Goal: Task Accomplishment & Management: Use online tool/utility

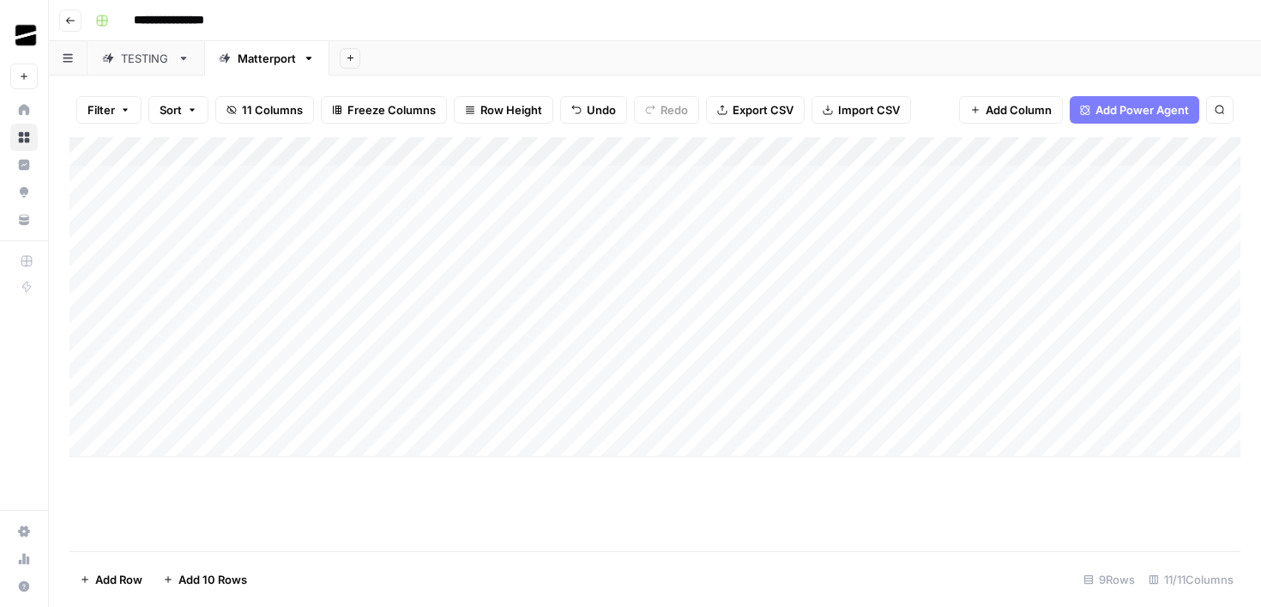
click at [65, 22] on icon "button" at bounding box center [70, 20] width 10 height 10
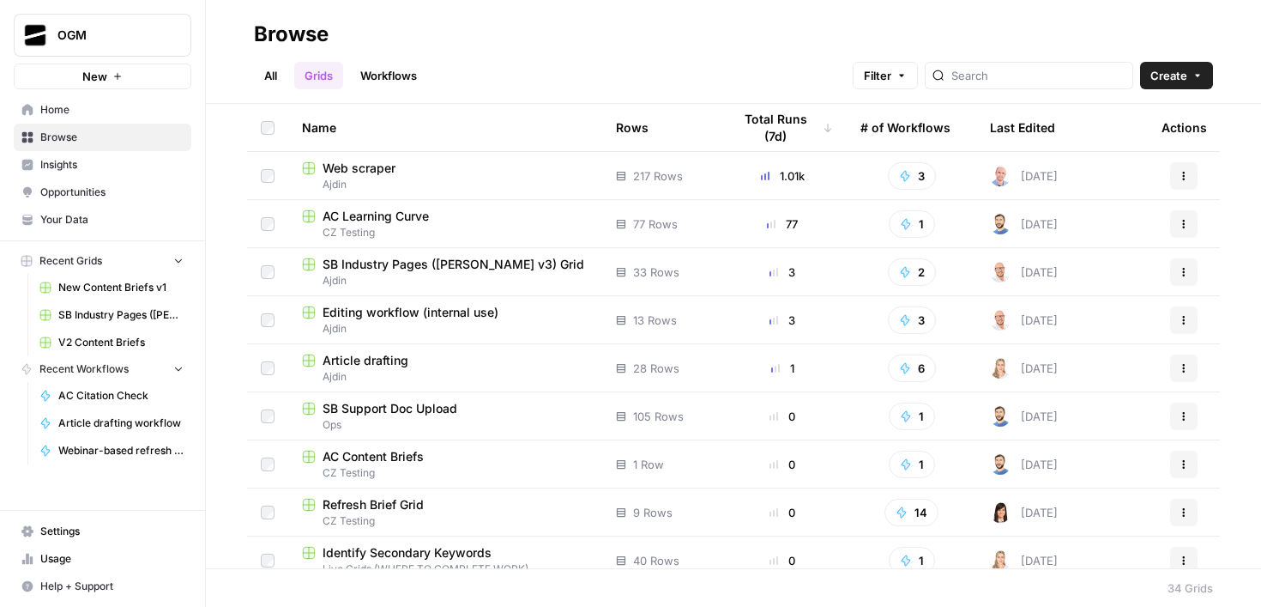
click at [387, 64] on link "Workflows" at bounding box center [388, 75] width 77 height 27
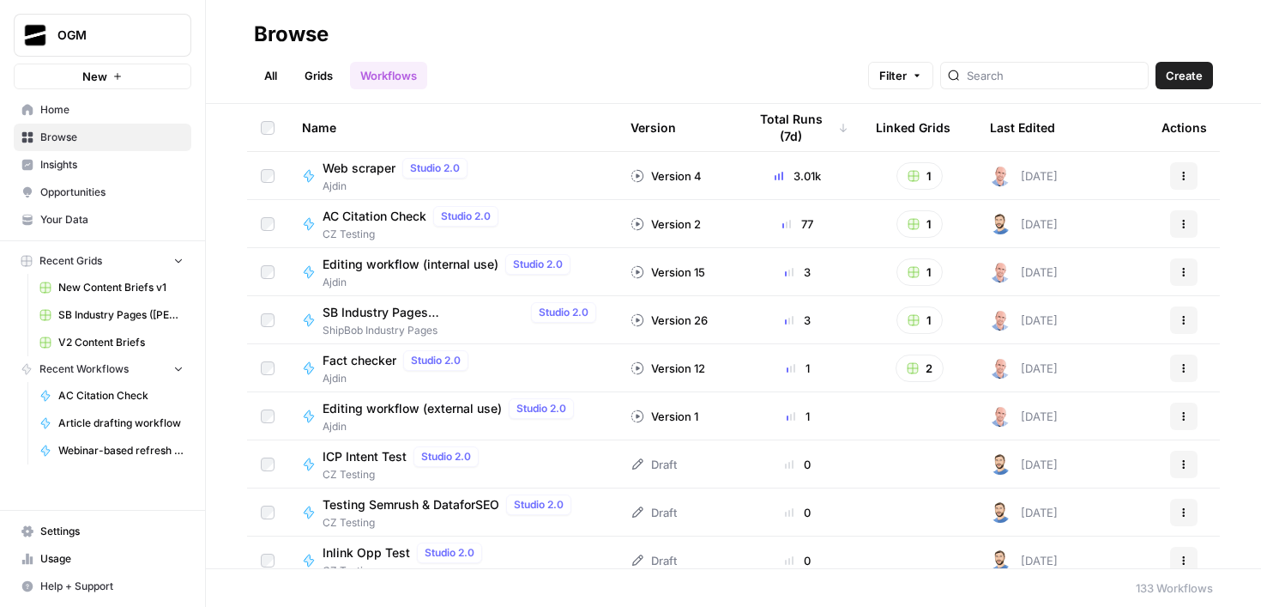
click at [271, 77] on link "All" at bounding box center [270, 75] width 33 height 27
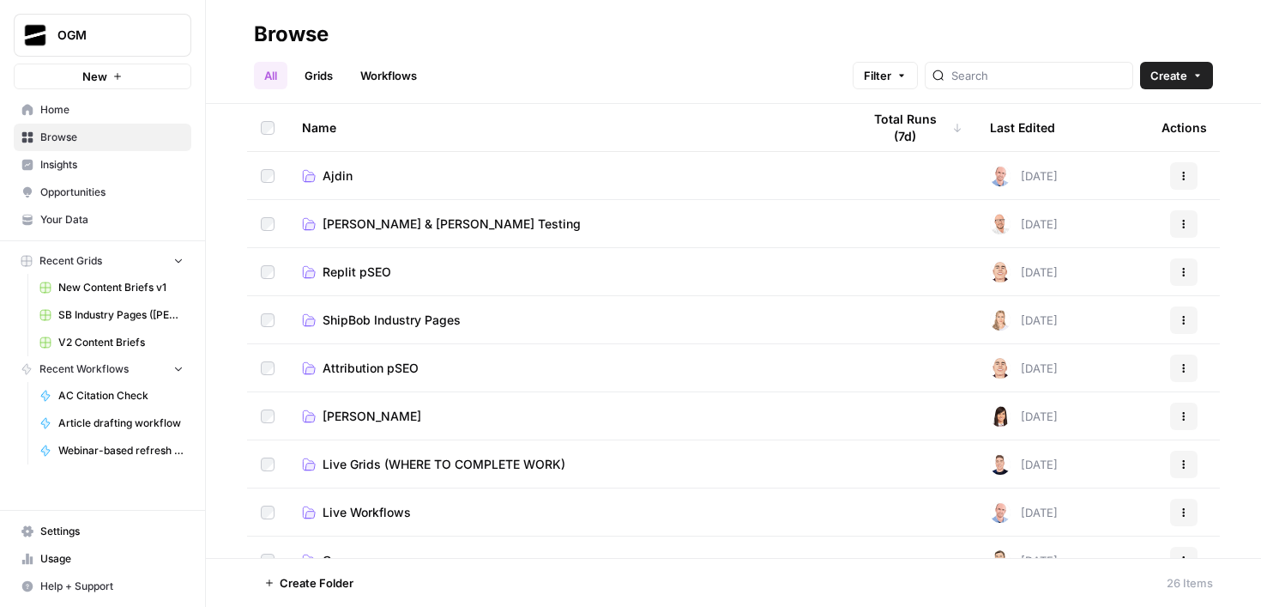
click at [319, 76] on link "Grids" at bounding box center [318, 75] width 49 height 27
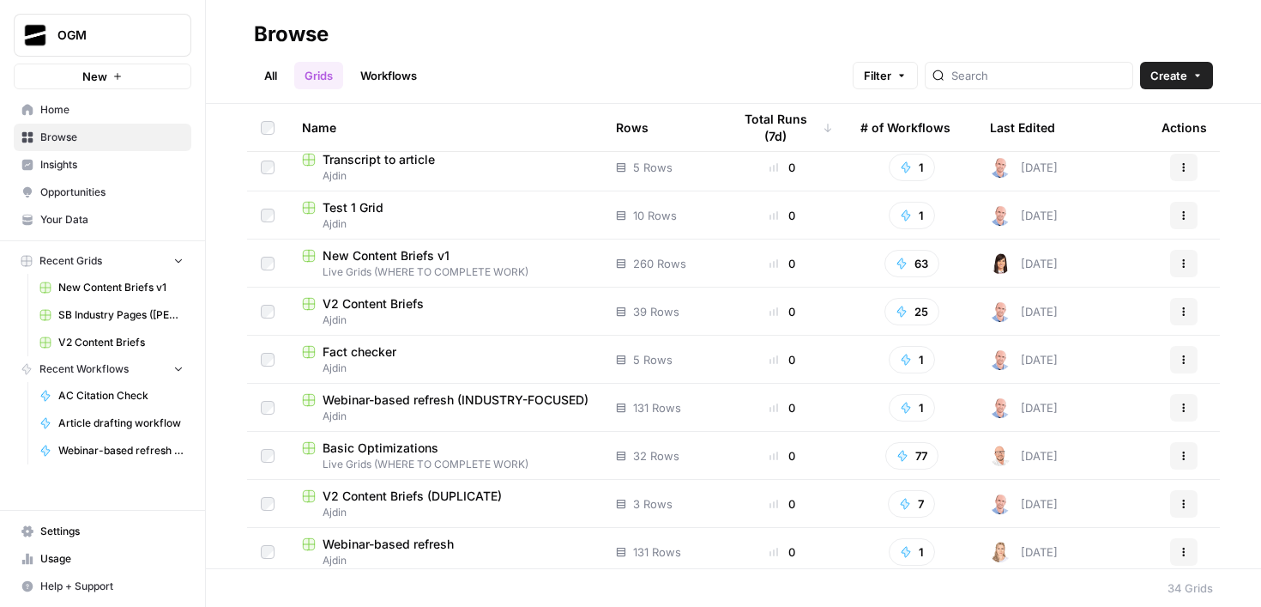
scroll to position [1211, 0]
click at [462, 299] on div "V2 Content Briefs" at bounding box center [445, 301] width 287 height 17
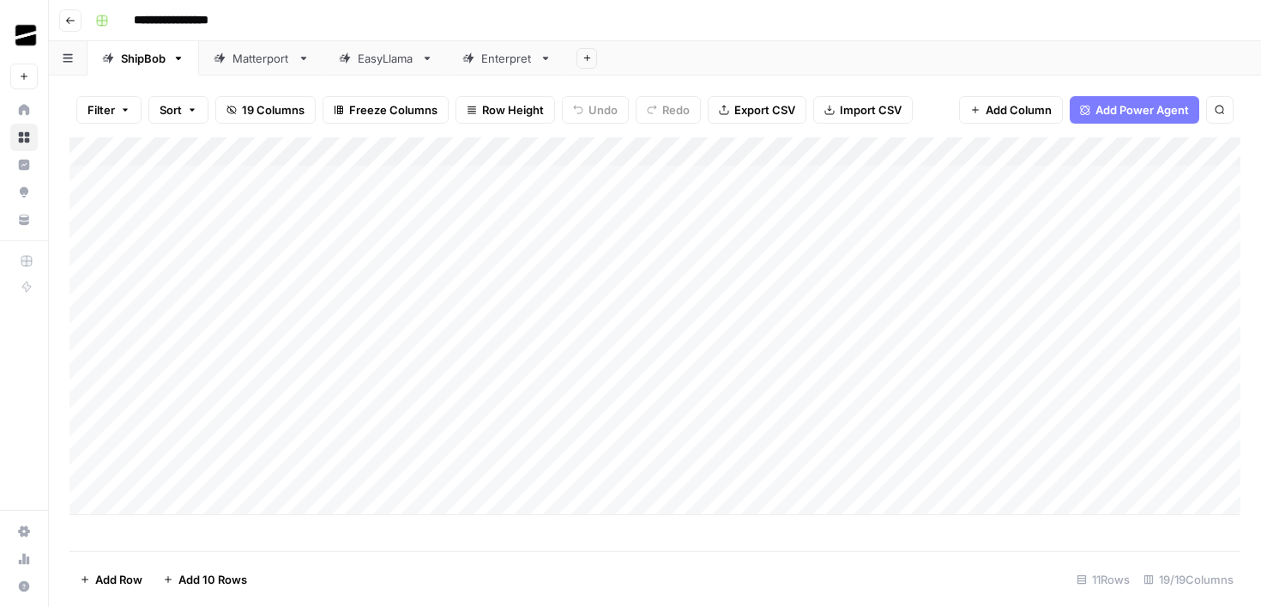
click at [499, 46] on link "Enterpret" at bounding box center [507, 58] width 118 height 34
click at [469, 180] on div "Add Column" at bounding box center [654, 209] width 1171 height 144
click at [504, 407] on div "Add Column" at bounding box center [654, 344] width 1171 height 414
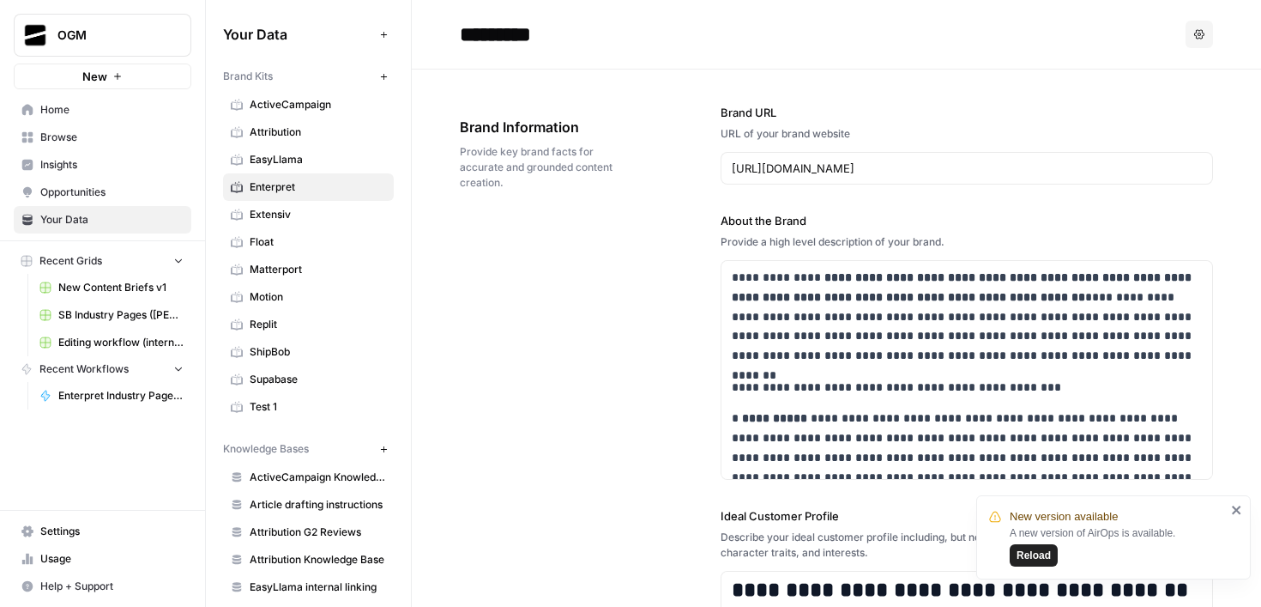
click at [1236, 510] on icon "close" at bounding box center [1236, 509] width 9 height 9
